Goal: Task Accomplishment & Management: Use online tool/utility

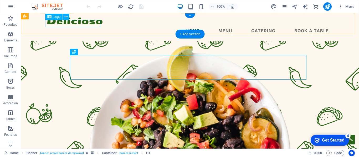
click at [74, 24] on div at bounding box center [190, 20] width 286 height 7
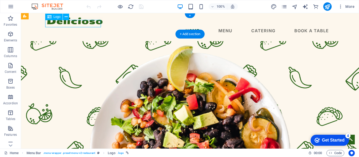
click at [74, 24] on div at bounding box center [190, 20] width 286 height 7
select select "px"
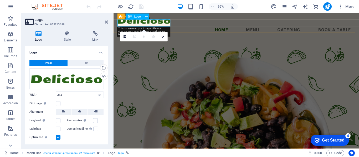
click at [145, 24] on div at bounding box center [243, 20] width 250 height 7
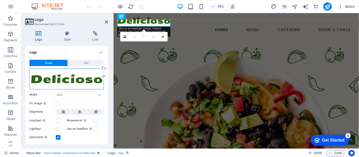
click at [77, 81] on div "Drag files here, click to choose files or select files from Files or our free s…" at bounding box center [66, 79] width 74 height 21
click at [77, 81] on body "[DOMAIN_NAME] Home Favorites Elements Columns Content Boxes Accordion Tables Fe…" at bounding box center [179, 78] width 359 height 157
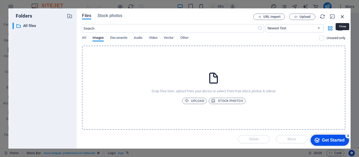
click at [344, 18] on icon "button" at bounding box center [342, 17] width 6 height 6
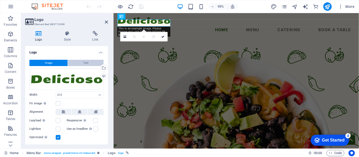
click at [86, 64] on span "Text" at bounding box center [85, 63] width 5 height 6
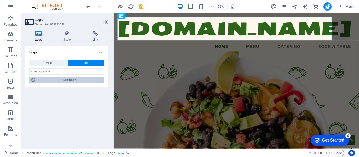
click at [69, 79] on span "Edit design" at bounding box center [69, 80] width 65 height 6
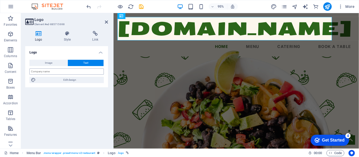
select select "px"
select select "400"
select select "px"
select select "rem"
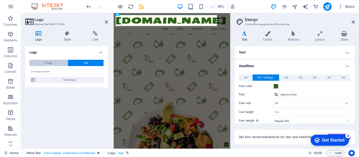
click at [42, 63] on button "Image" at bounding box center [48, 63] width 38 height 6
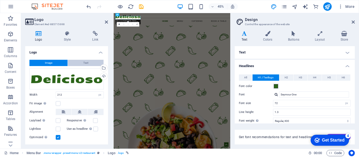
click at [77, 64] on button "Text" at bounding box center [86, 63] width 36 height 6
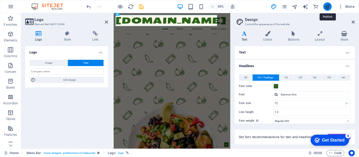
click at [325, 8] on icon "publish" at bounding box center [327, 7] width 6 height 6
